Goal: Task Accomplishment & Management: Complete application form

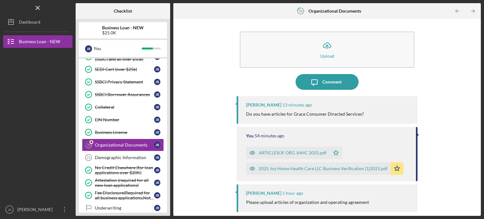
scroll to position [205, 0]
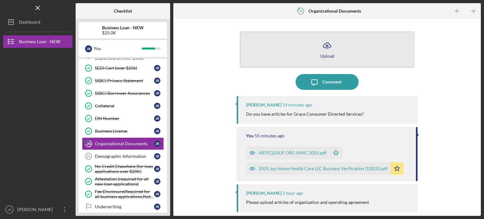
click at [321, 55] on div "Upload" at bounding box center [327, 56] width 14 height 5
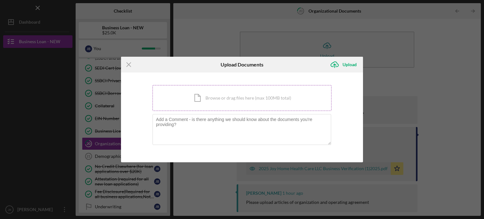
click at [232, 94] on div "Icon/Document Browse or drag files here (max 100MB total) Tap to choose files o…" at bounding box center [241, 98] width 179 height 26
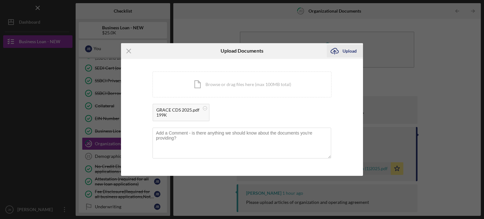
click at [349, 49] on div "Upload" at bounding box center [349, 51] width 14 height 13
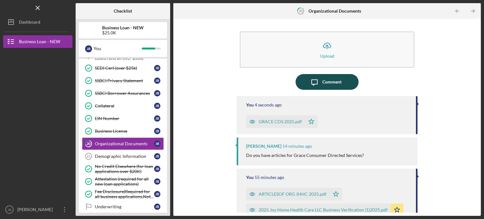
click at [324, 82] on div "Comment" at bounding box center [331, 82] width 19 height 16
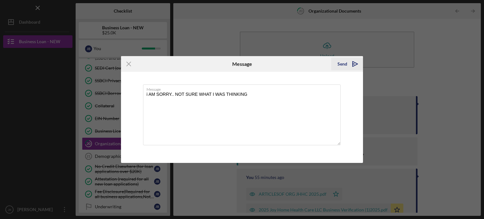
type textarea "i AM SORRY.. NOT SURE WHAT I WAS THINKING"
click at [345, 64] on div "Send" at bounding box center [342, 64] width 10 height 13
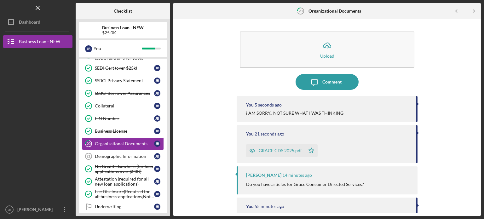
click at [282, 152] on div "GRACE CDS 2025.pdf" at bounding box center [280, 150] width 43 height 5
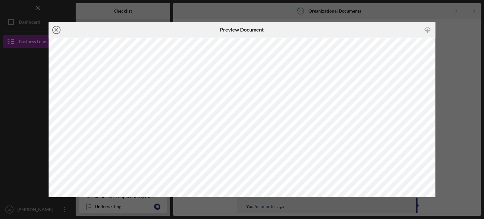
click at [56, 31] on icon "Icon/Close" at bounding box center [57, 30] width 16 height 16
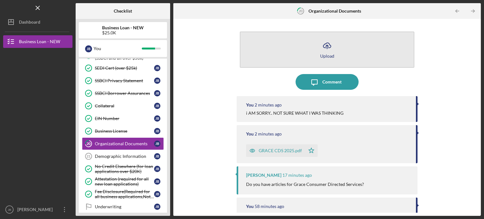
click at [326, 49] on icon "Icon/Upload" at bounding box center [327, 46] width 16 height 16
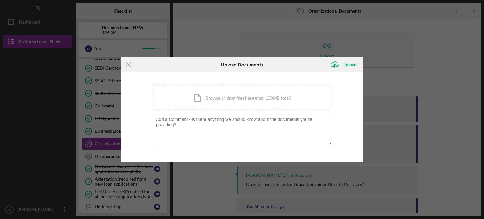
click at [226, 98] on div "Icon/Document Browse or drag files here (max 100MB total) Tap to choose files o…" at bounding box center [241, 98] width 179 height 26
click at [263, 99] on div "Icon/Document Browse or drag files here (max 100MB total) Tap to choose files o…" at bounding box center [241, 98] width 179 height 26
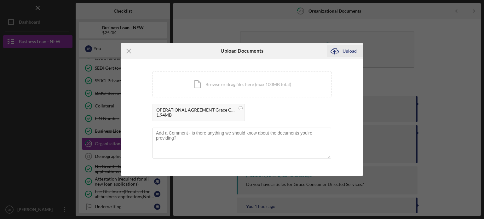
click at [349, 51] on div "Upload" at bounding box center [349, 51] width 14 height 13
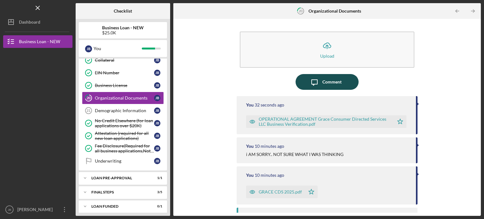
click at [323, 82] on div "Comment" at bounding box center [331, 82] width 19 height 16
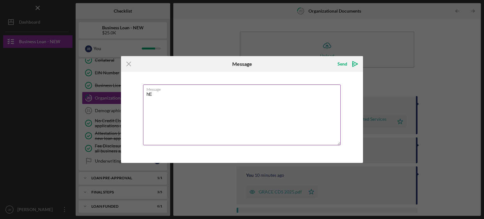
type textarea "h"
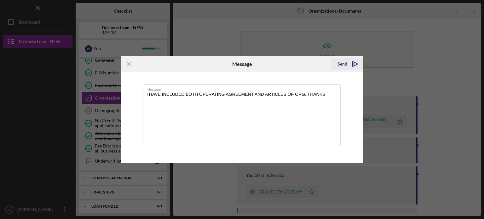
type textarea "I HAVE INCLUDED BOTH OPERATING AGREEMENT AND ARTICLES OF ORG. THANKS"
click at [339, 63] on div "Send" at bounding box center [342, 64] width 10 height 13
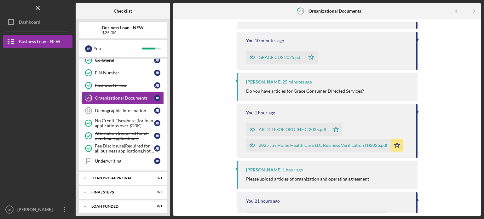
scroll to position [242, 0]
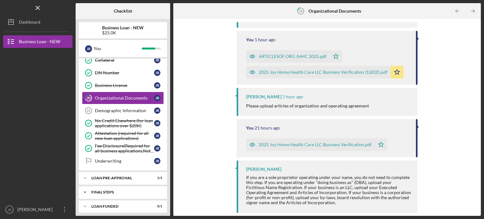
click at [84, 188] on icon "Icon/Expander" at bounding box center [85, 192] width 13 height 13
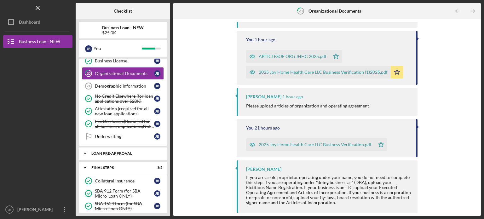
scroll to position [317, 0]
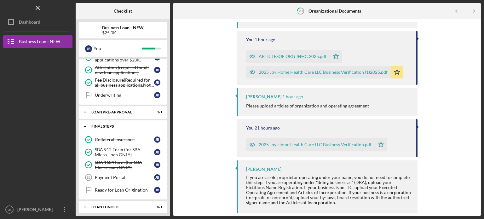
click at [84, 122] on icon "Icon/Expander" at bounding box center [85, 126] width 13 height 13
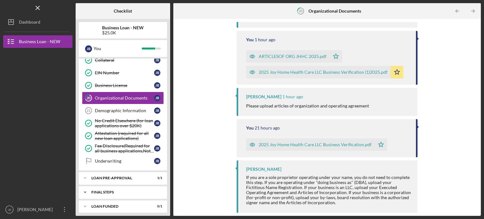
click at [86, 189] on icon "Icon/Expander" at bounding box center [85, 192] width 13 height 13
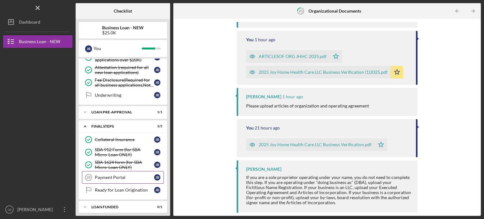
click at [116, 175] on div "Payment Portal" at bounding box center [124, 177] width 59 height 5
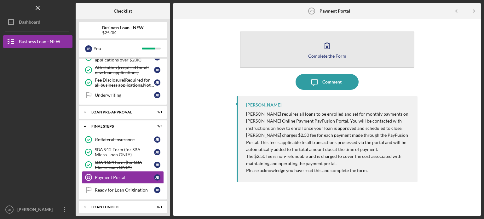
click at [330, 50] on icon "button" at bounding box center [327, 46] width 16 height 16
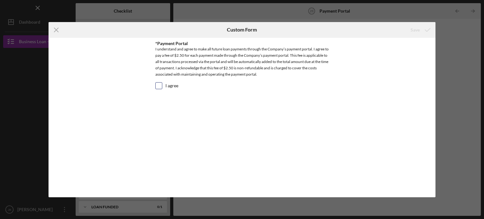
click at [161, 89] on div at bounding box center [158, 85] width 7 height 7
click at [158, 86] on input "I agree" at bounding box center [159, 86] width 6 height 6
checkbox input "true"
click at [413, 32] on div "Save" at bounding box center [414, 30] width 9 height 13
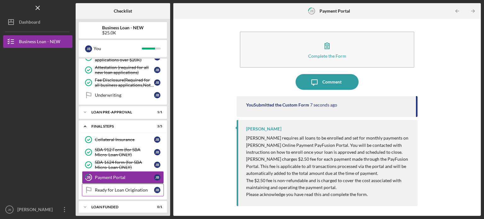
click at [114, 187] on div "Ready for Loan Origination" at bounding box center [124, 189] width 59 height 5
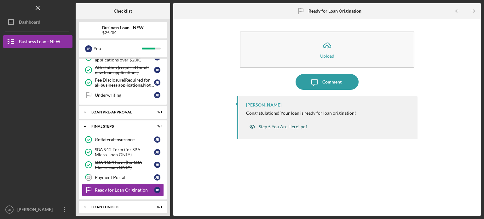
click at [285, 128] on div "Step 5 You Are Here!.pdf" at bounding box center [283, 126] width 49 height 5
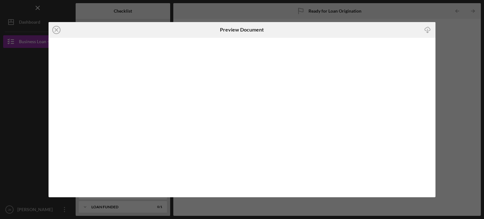
click at [55, 30] on icon "Icon/Close" at bounding box center [57, 30] width 16 height 16
